Goal: Information Seeking & Learning: Learn about a topic

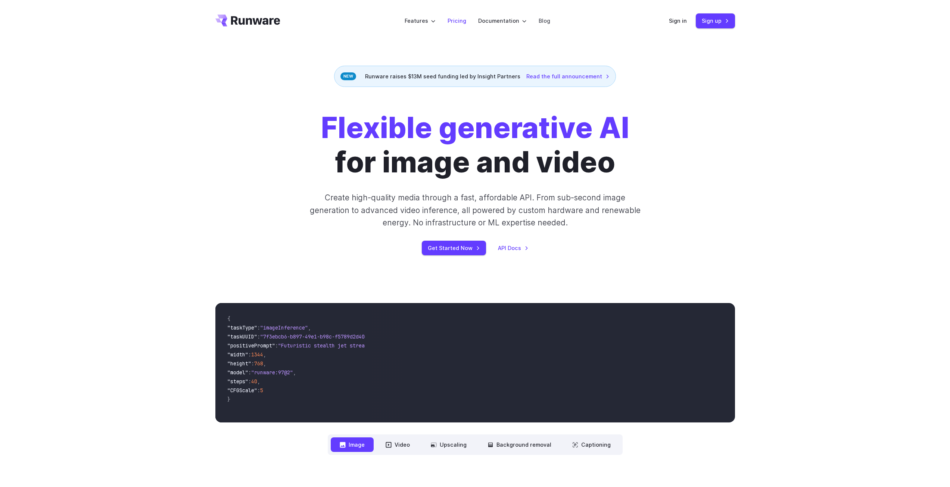
click at [459, 15] on li "Pricing" at bounding box center [456, 20] width 31 height 21
click at [457, 17] on link "Pricing" at bounding box center [456, 20] width 19 height 9
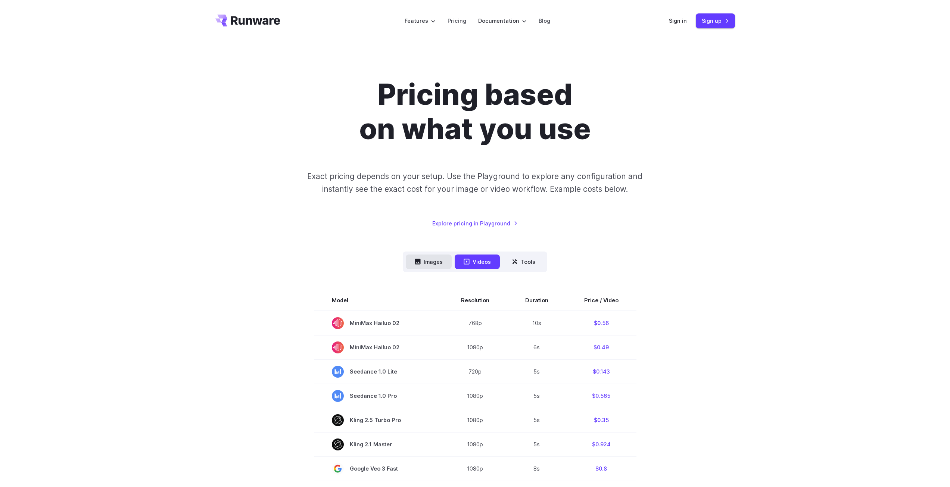
click at [430, 265] on button "Images" at bounding box center [429, 262] width 46 height 15
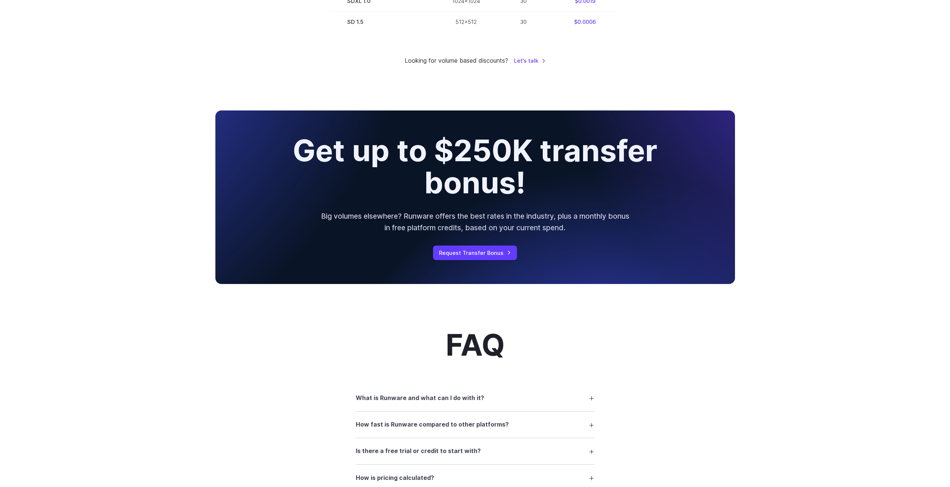
scroll to position [746, 0]
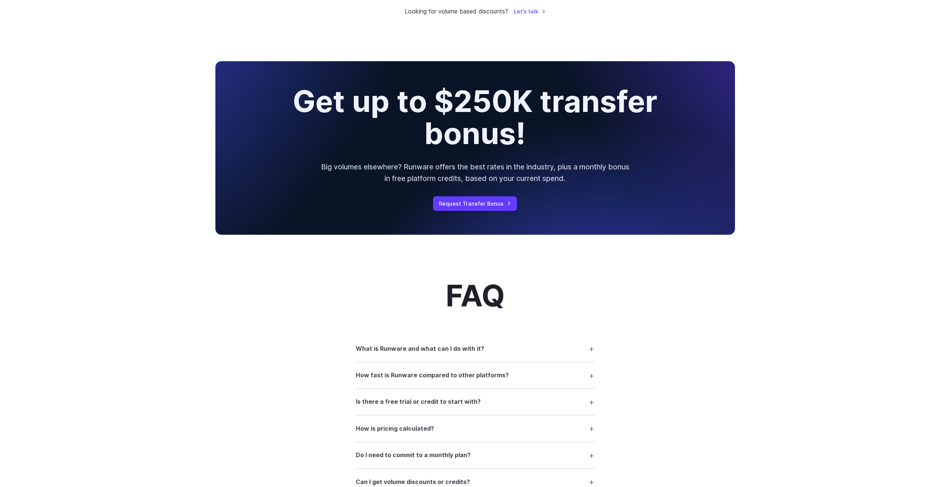
click at [589, 352] on summary "What is Runware and what can I do with it?" at bounding box center [475, 348] width 239 height 14
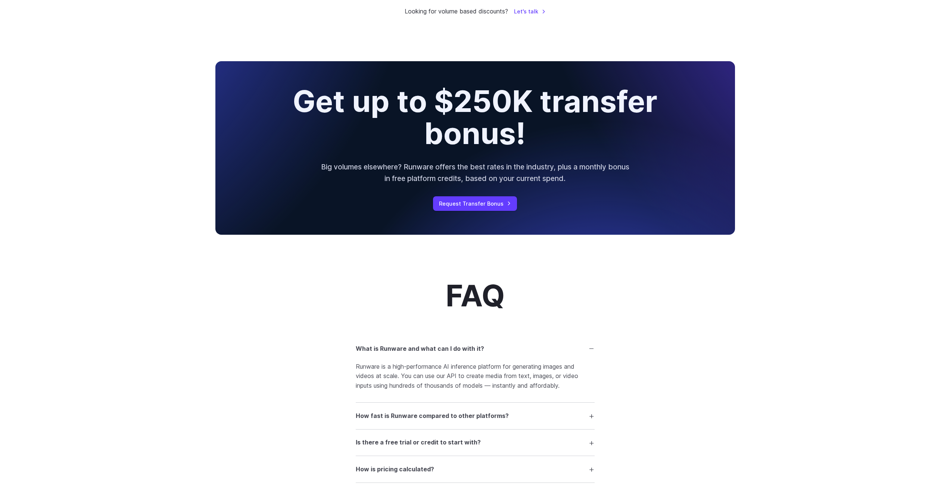
click at [587, 443] on summary "Is there a free trial or credit to start with?" at bounding box center [475, 443] width 239 height 14
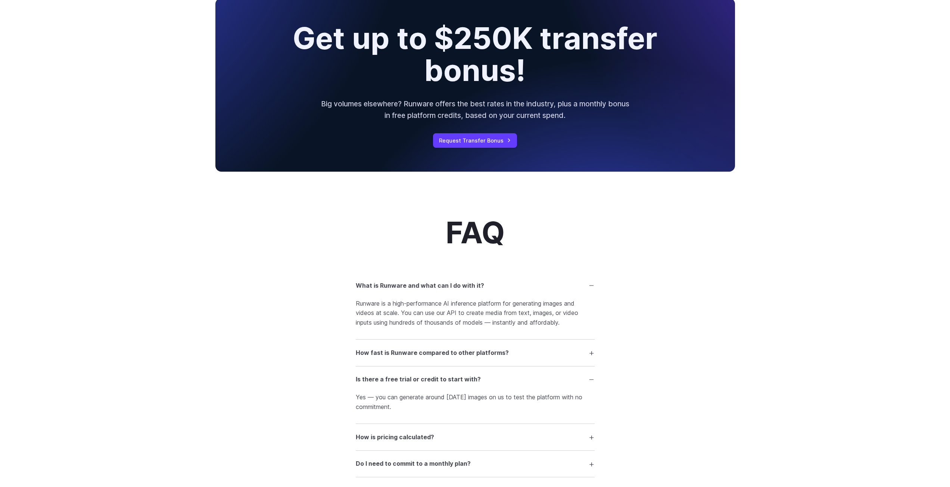
scroll to position [821, 0]
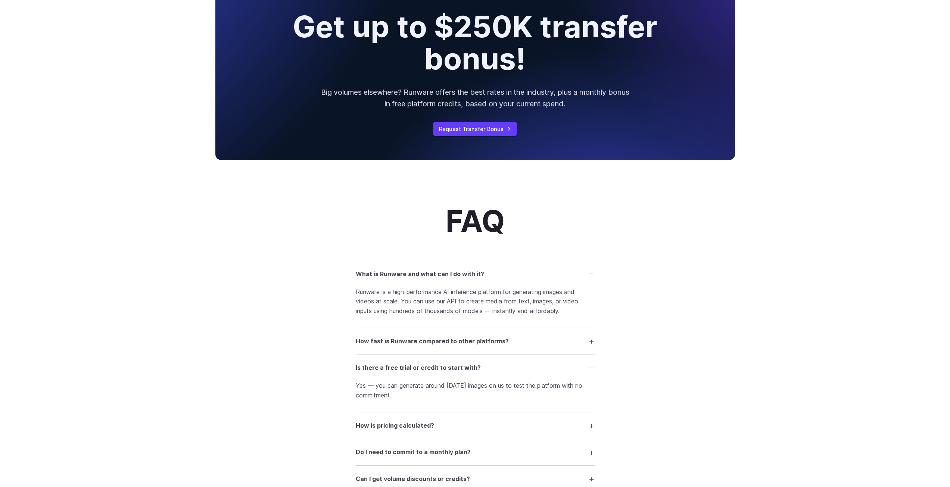
click at [589, 426] on summary "How is pricing calculated?" at bounding box center [475, 425] width 239 height 14
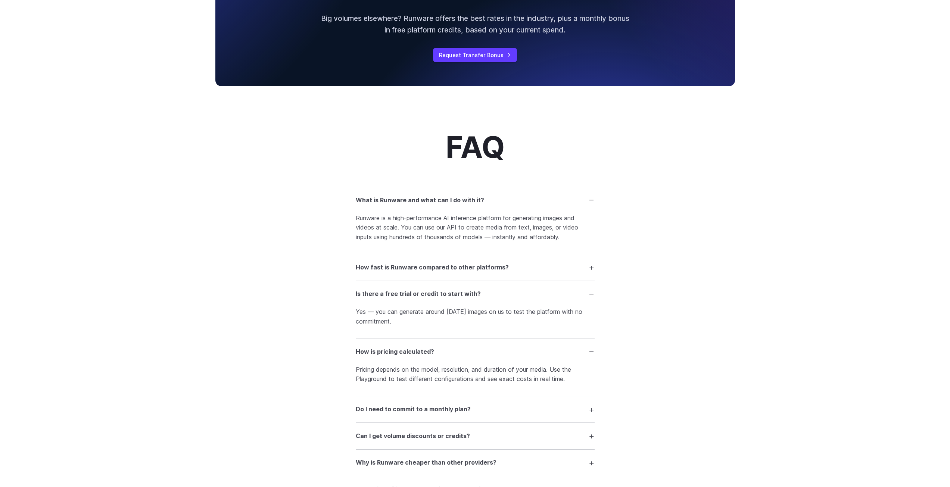
scroll to position [896, 0]
click at [594, 410] on summary "Do I need to commit to a monthly plan?" at bounding box center [475, 409] width 239 height 14
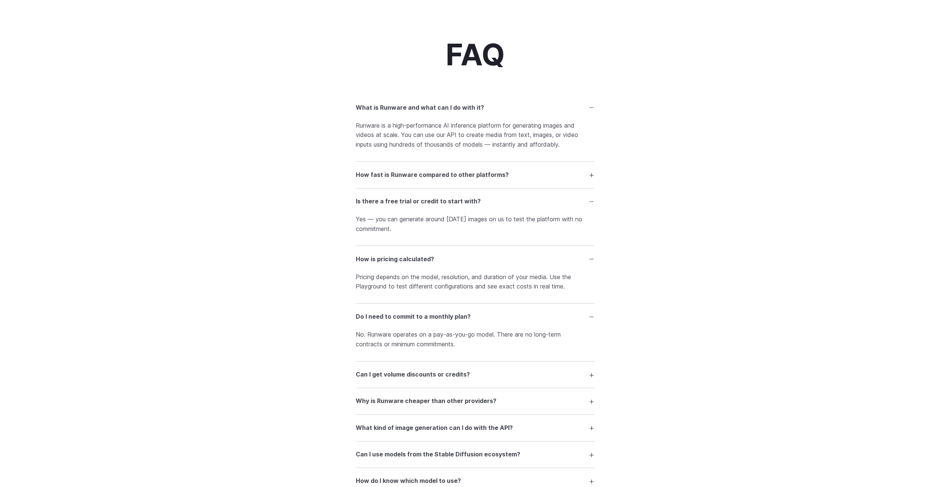
scroll to position [1008, 0]
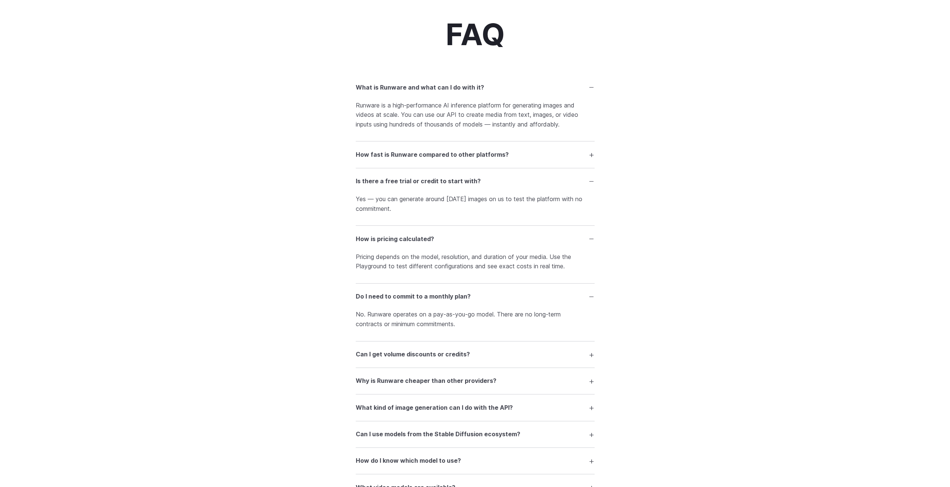
click at [596, 380] on div "FAQ What is Runware and what can I do with it? Runware is a high-performance AI…" at bounding box center [474, 392] width 537 height 749
click at [594, 379] on summary "Why is Runware cheaper than other providers?" at bounding box center [475, 381] width 239 height 14
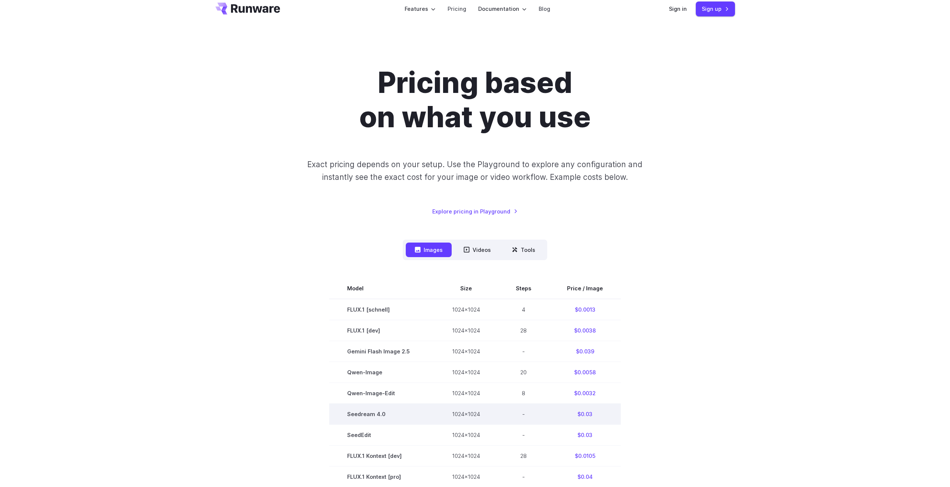
scroll to position [0, 0]
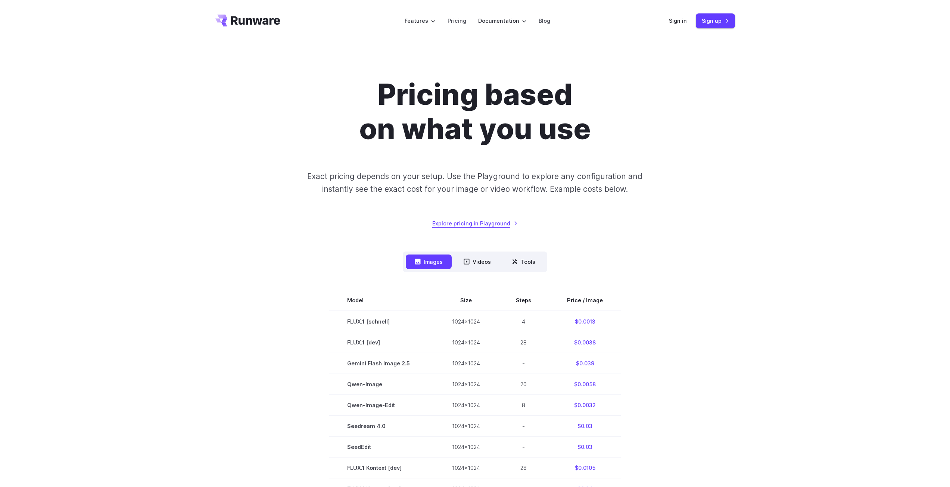
click at [494, 222] on link "Explore pricing in Playground" at bounding box center [474, 223] width 85 height 9
click at [241, 21] on icon "Go to /" at bounding box center [247, 21] width 65 height 12
